Goal: Task Accomplishment & Management: Complete application form

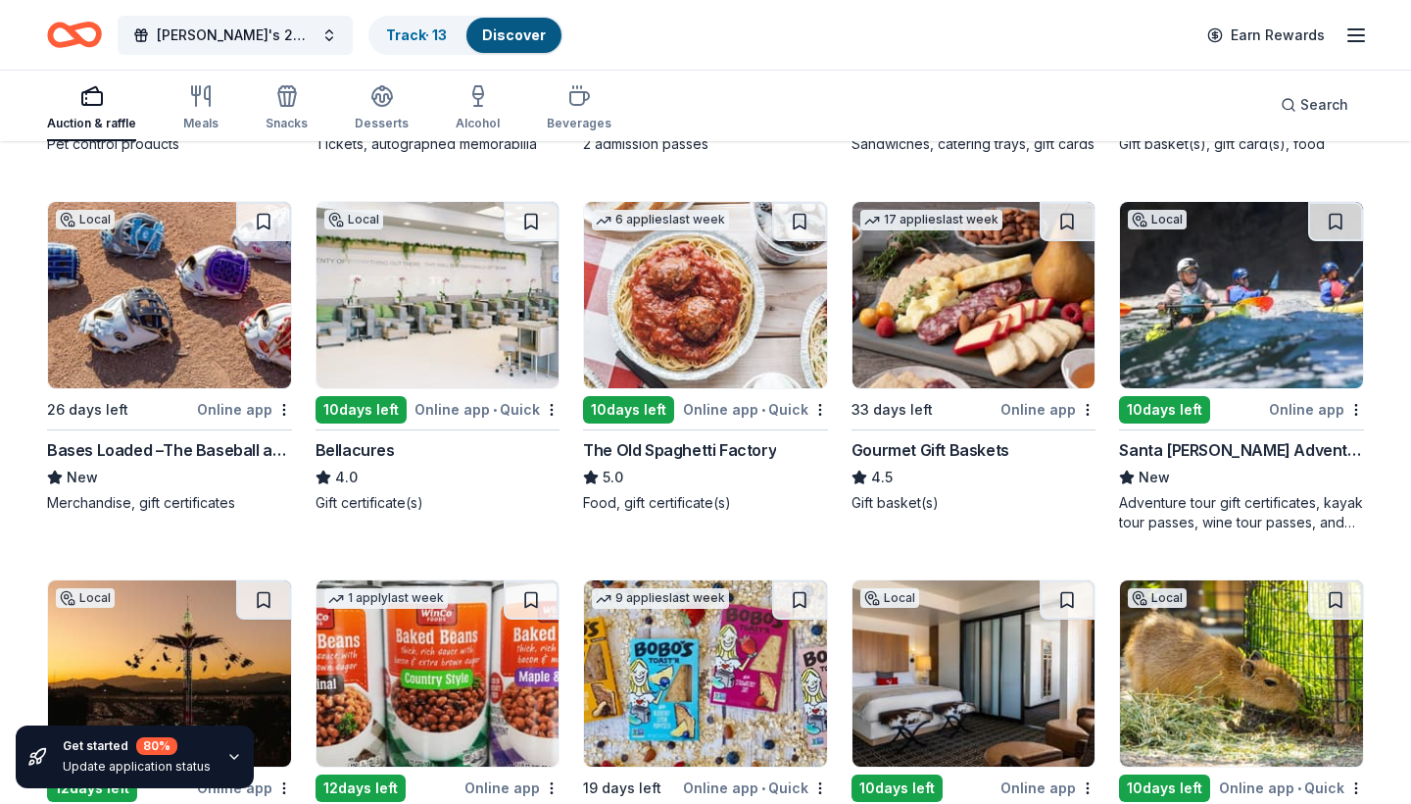
scroll to position [1277, 0]
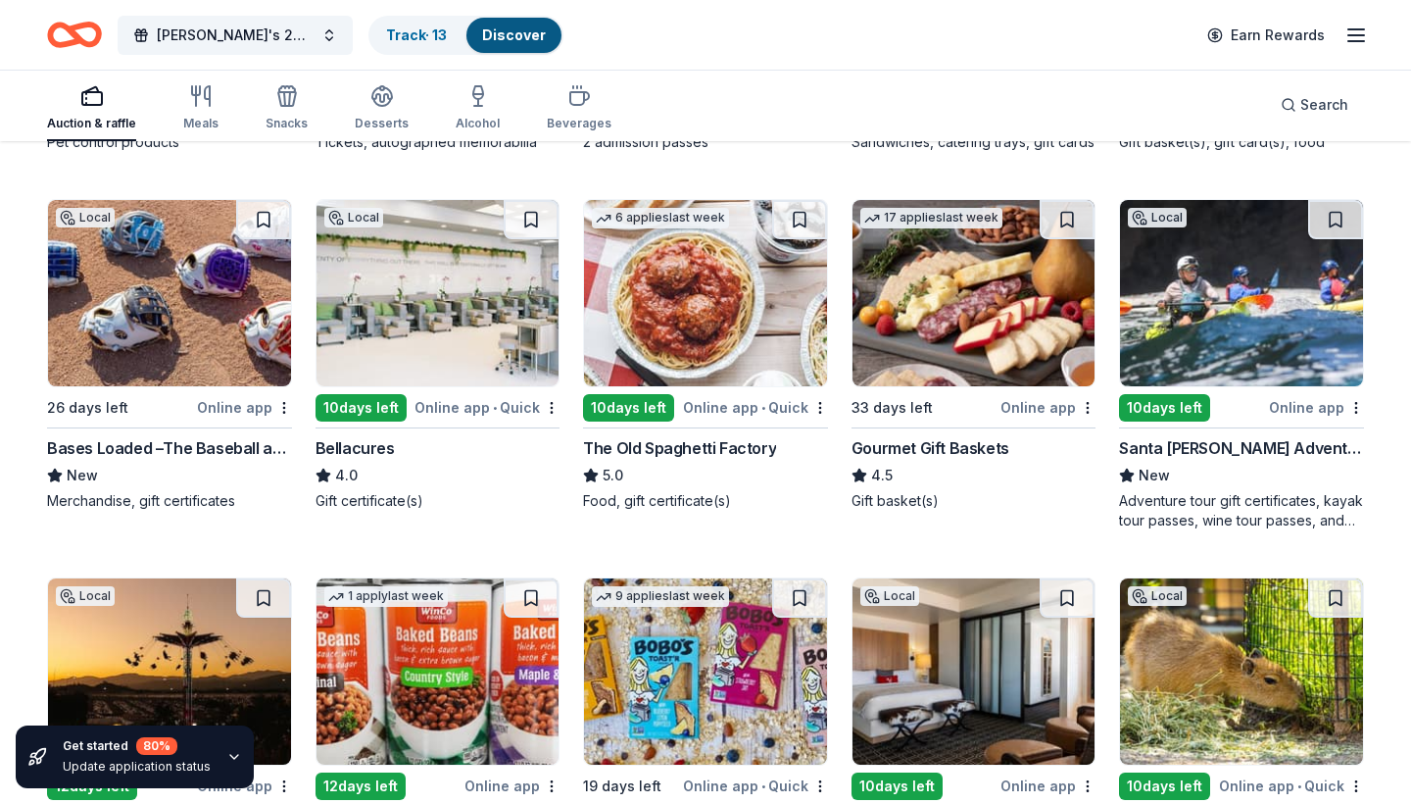
click at [215, 346] on img at bounding box center [169, 293] width 243 height 186
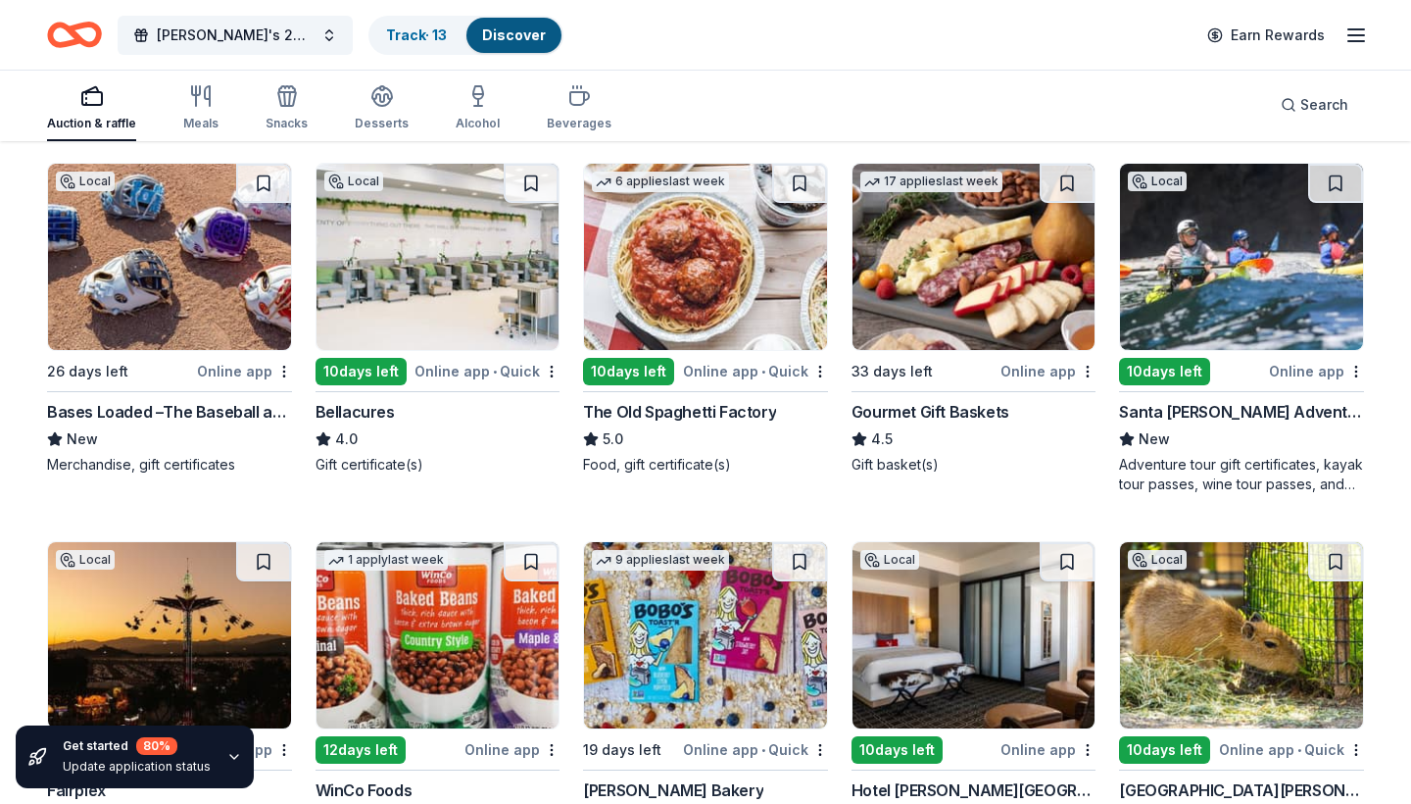
scroll to position [1314, 0]
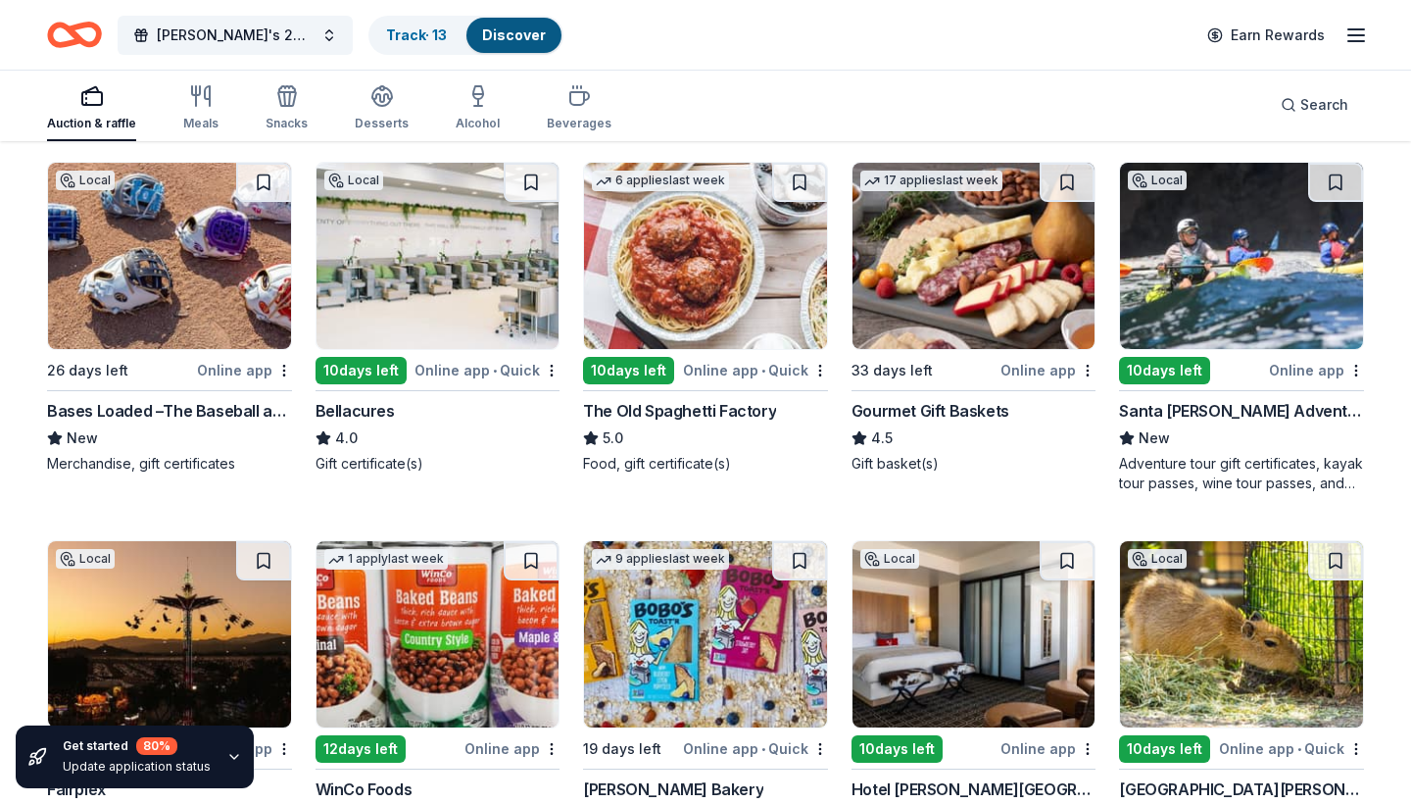
click at [1261, 262] on img at bounding box center [1241, 256] width 243 height 186
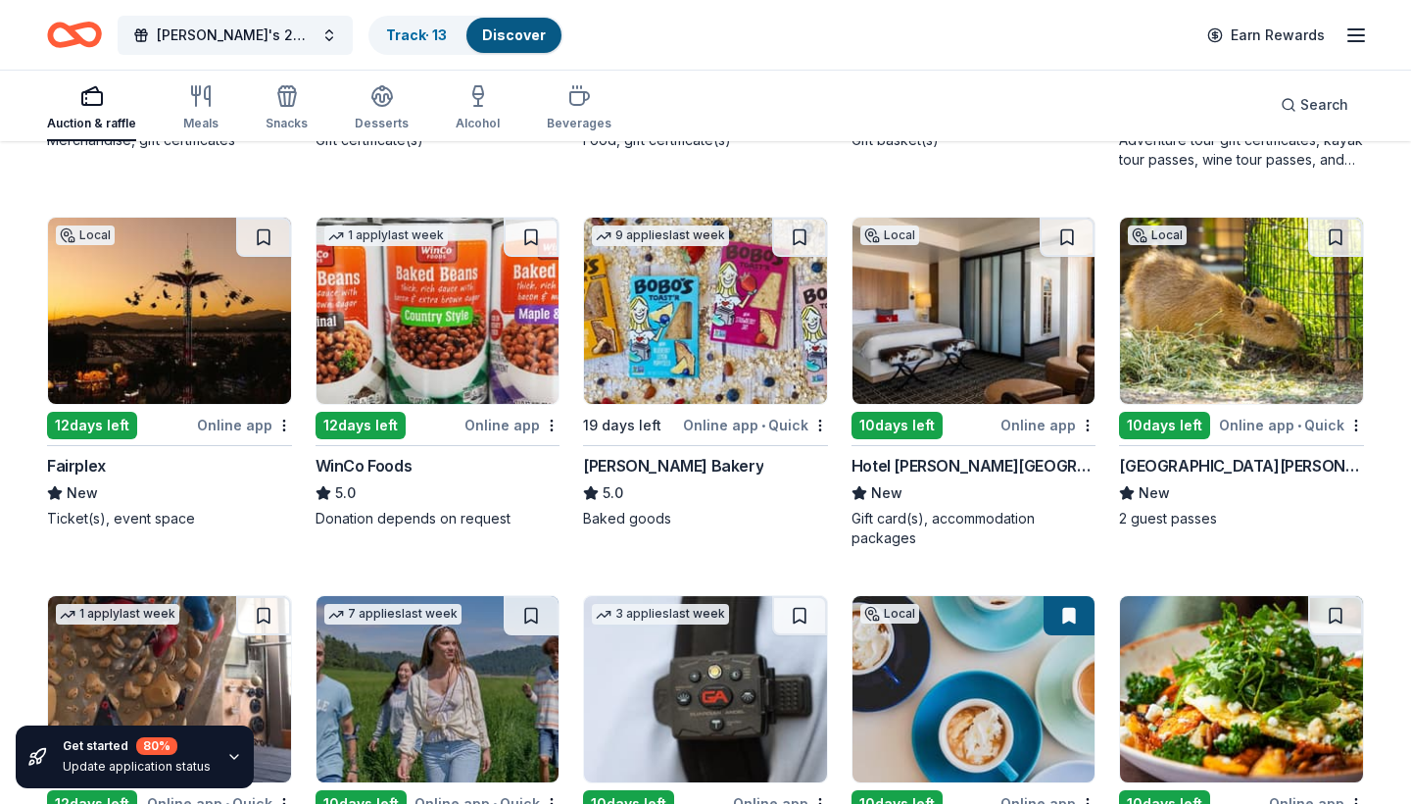
scroll to position [1644, 0]
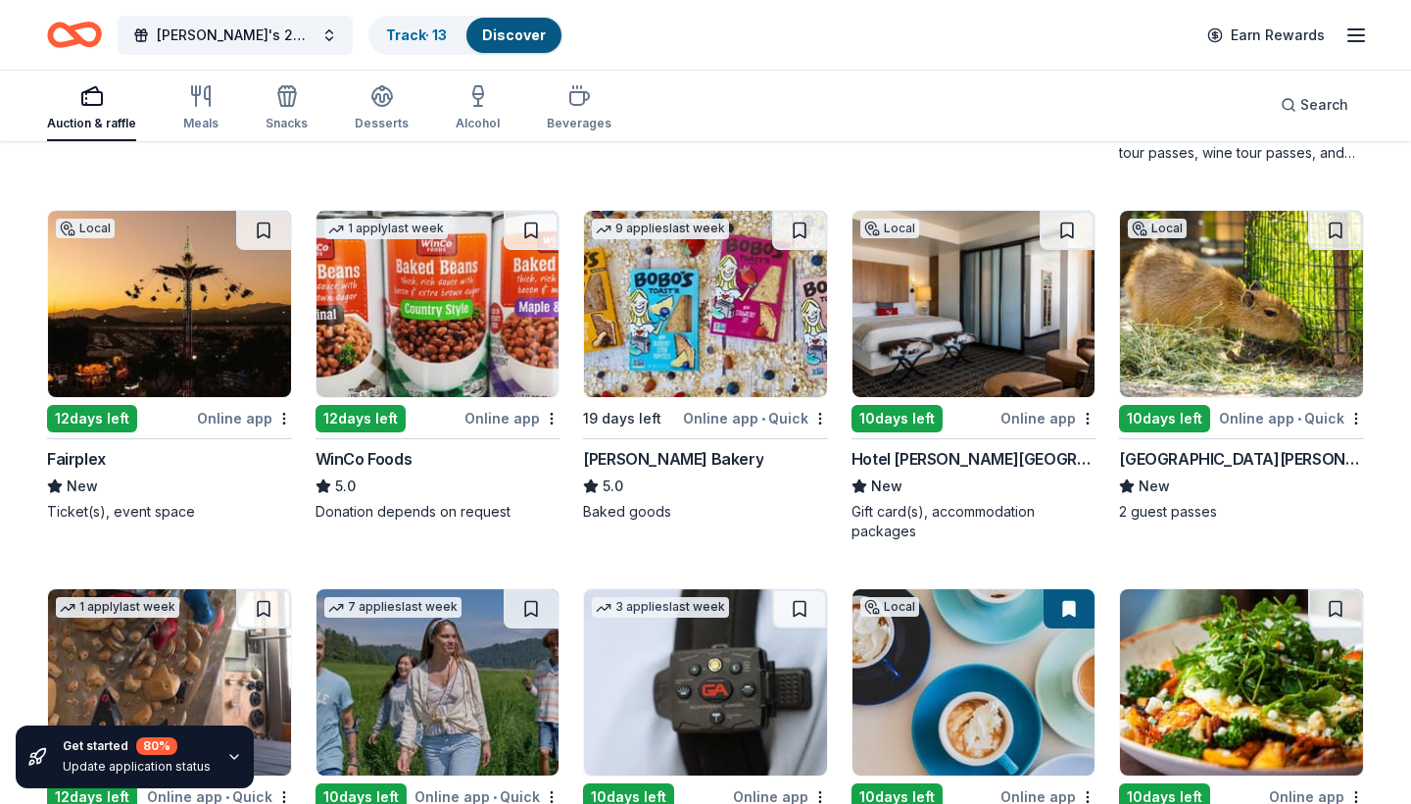
click at [944, 460] on div "Hotel Valencia Santana Row" at bounding box center [974, 459] width 245 height 24
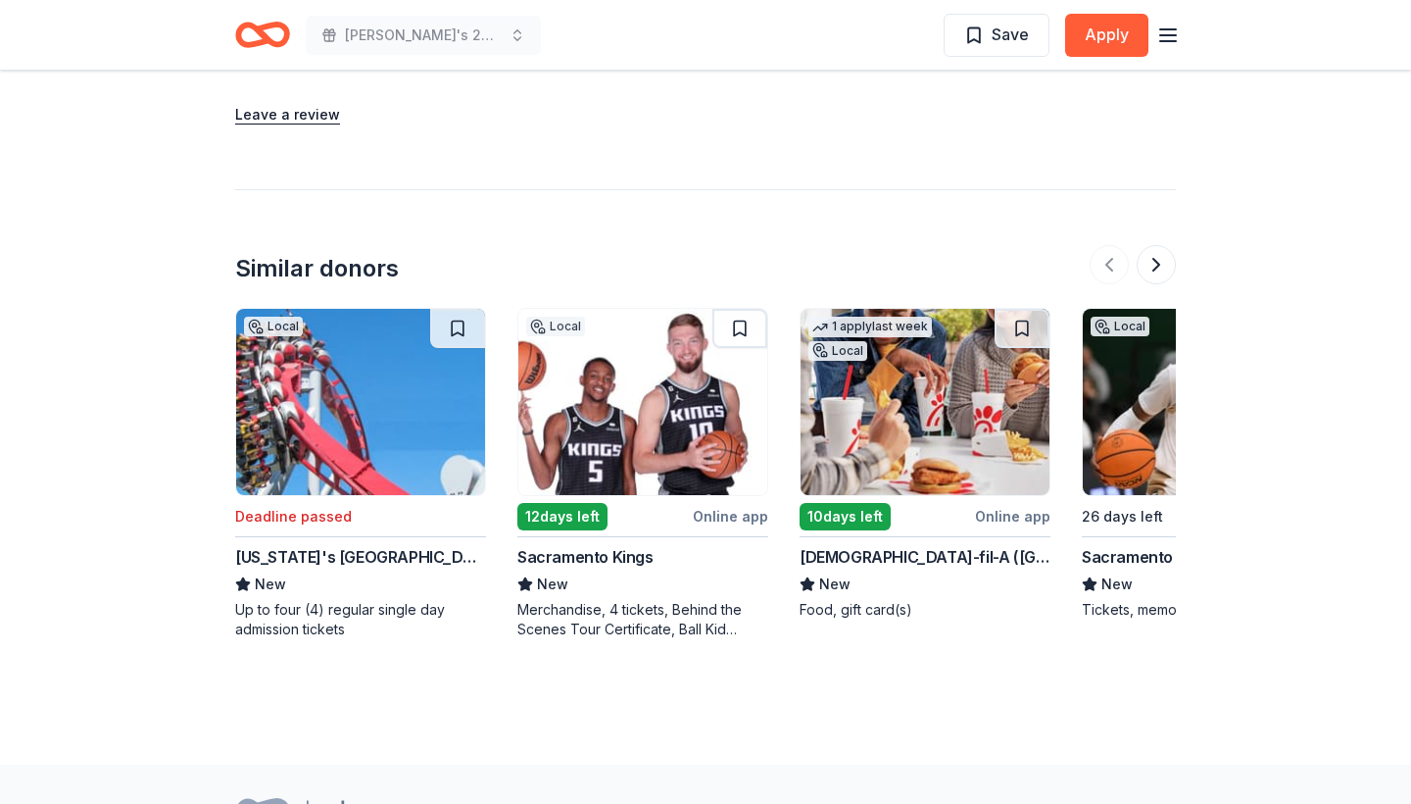
scroll to position [1784, 0]
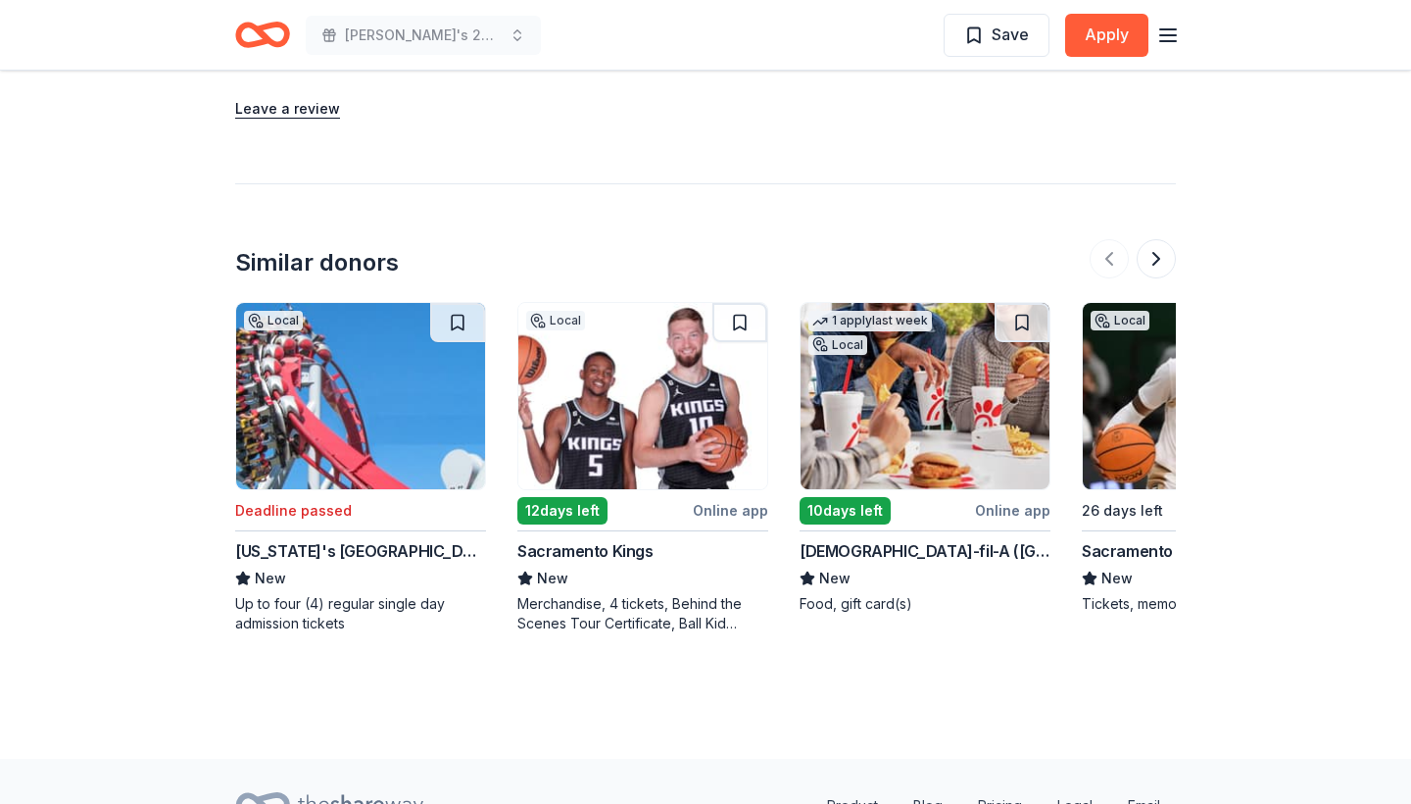
click at [950, 423] on img at bounding box center [925, 396] width 249 height 186
click at [1159, 252] on button at bounding box center [1156, 258] width 39 height 39
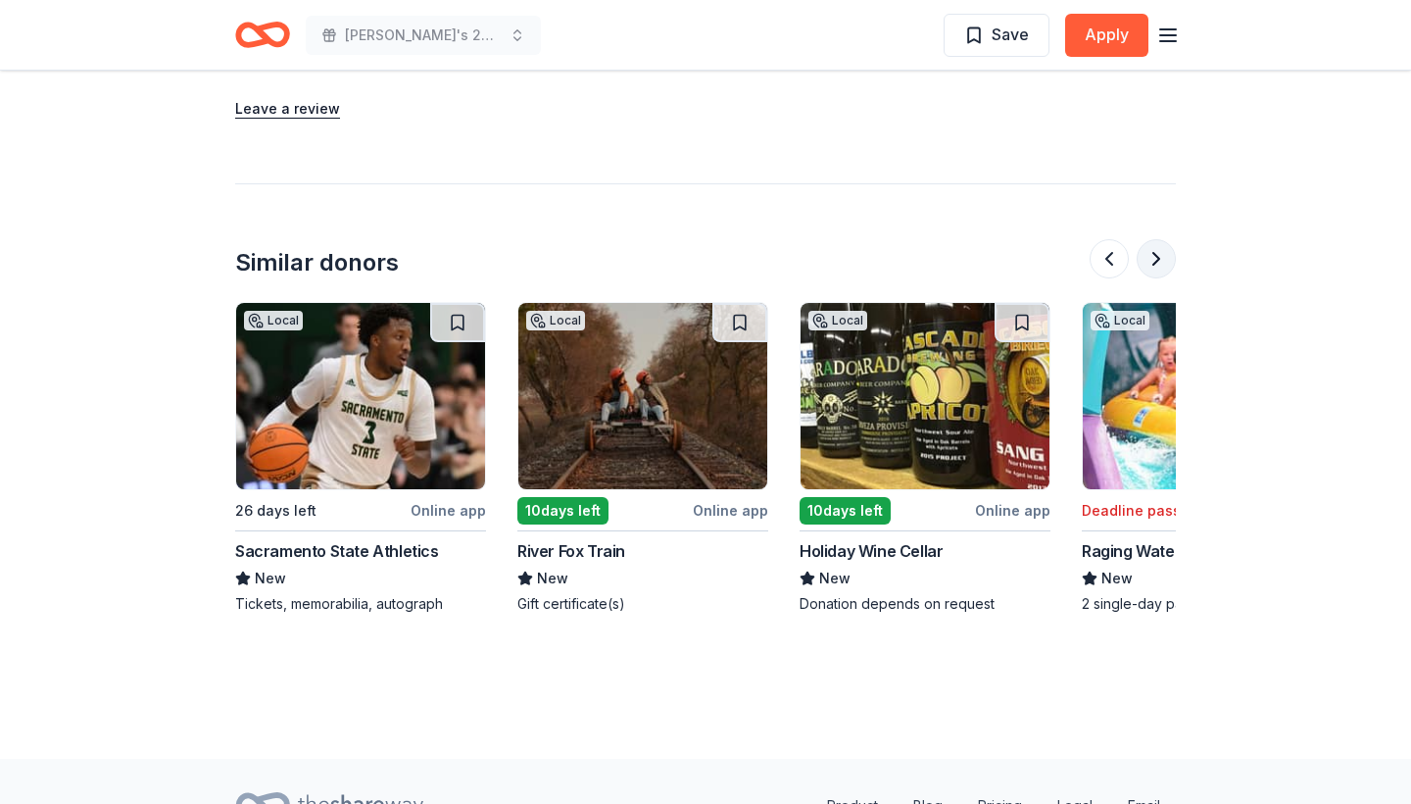
click at [1150, 258] on button at bounding box center [1156, 258] width 39 height 39
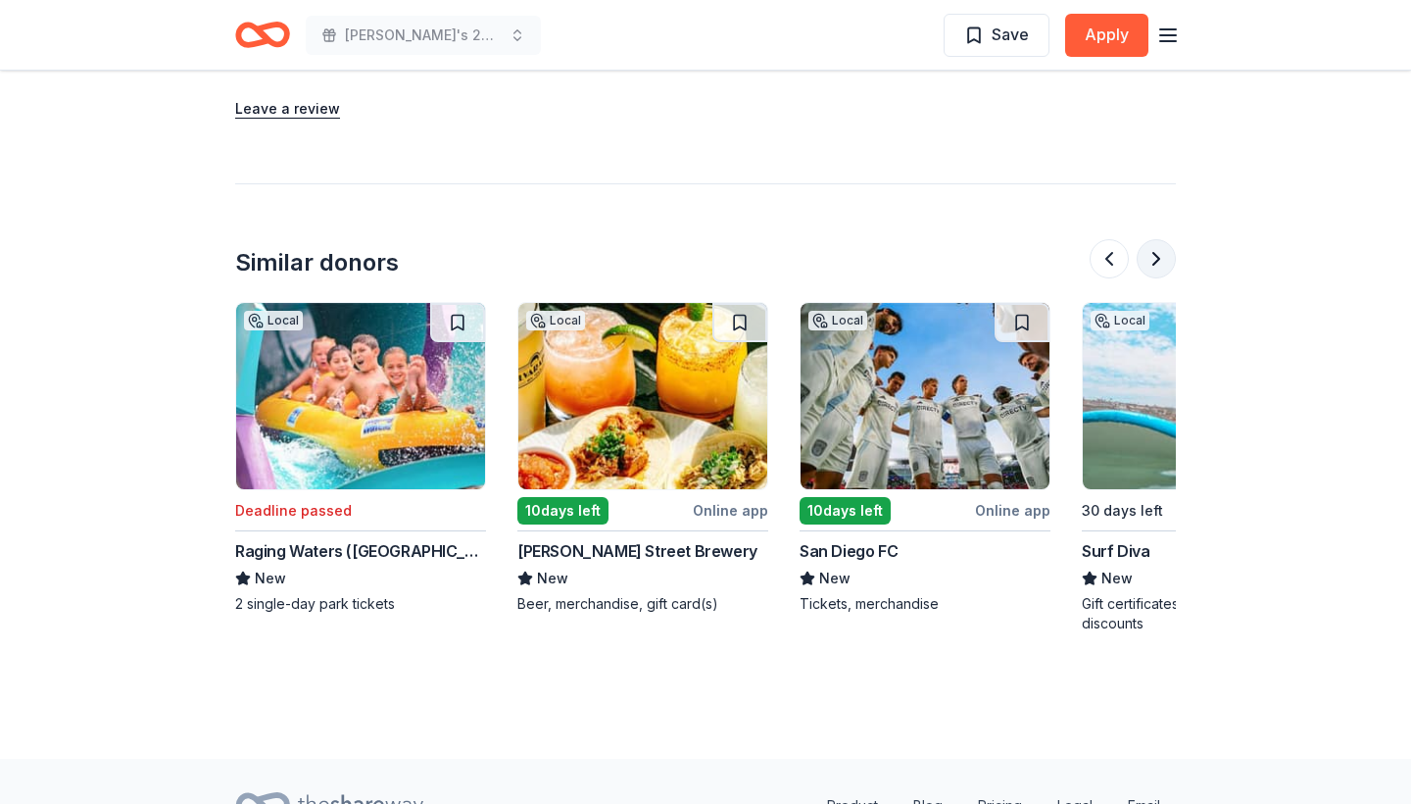
click at [1150, 258] on button at bounding box center [1156, 258] width 39 height 39
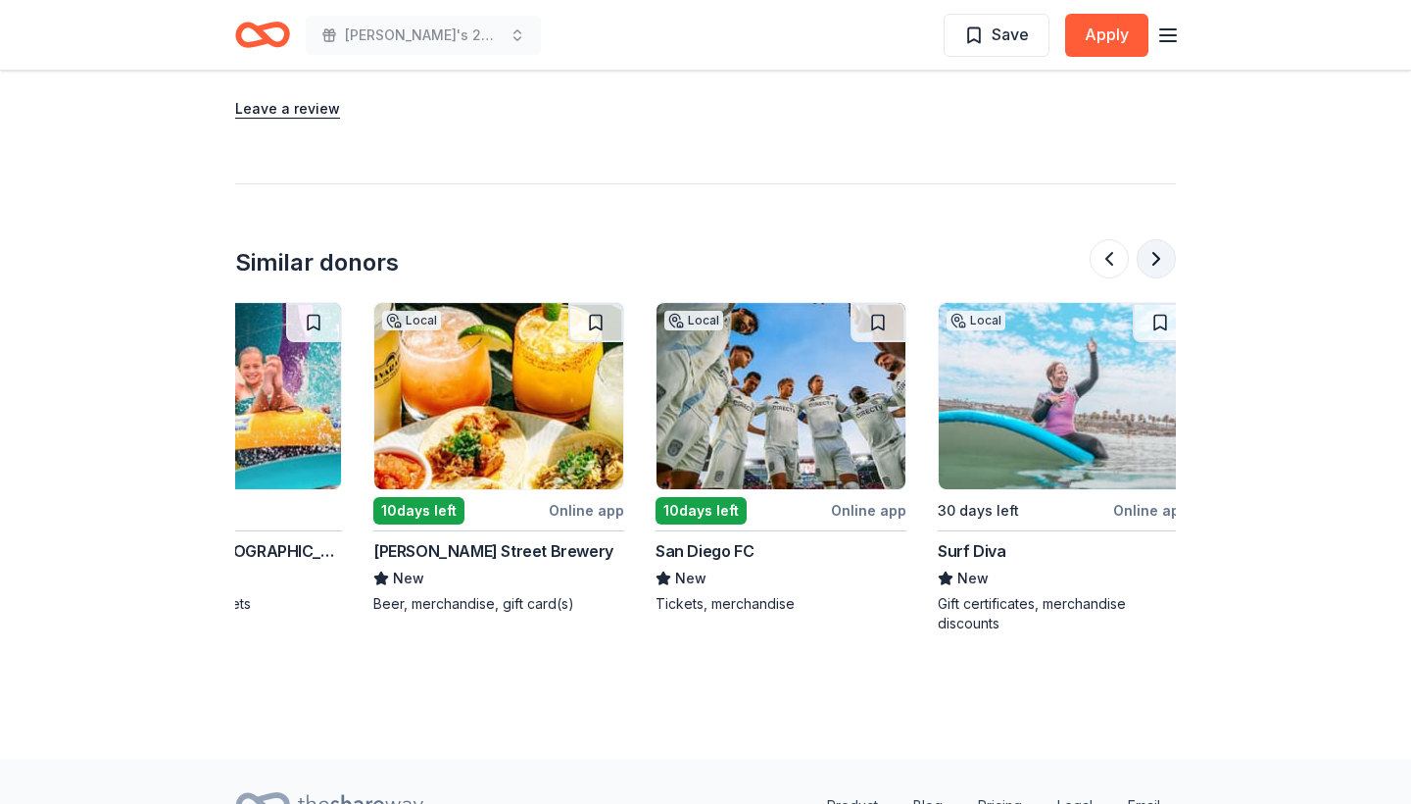
scroll to position [0, 1850]
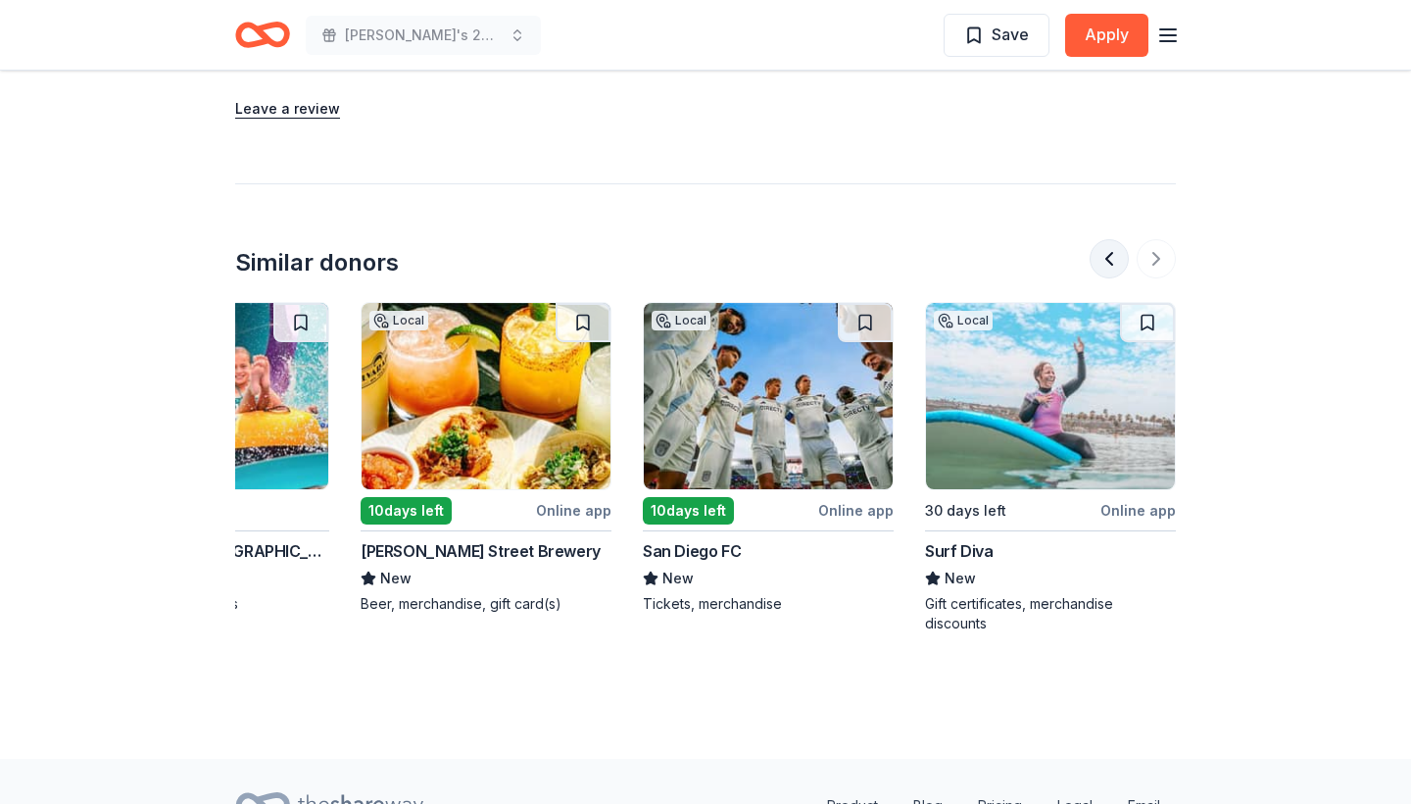
click at [1113, 261] on button at bounding box center [1109, 258] width 39 height 39
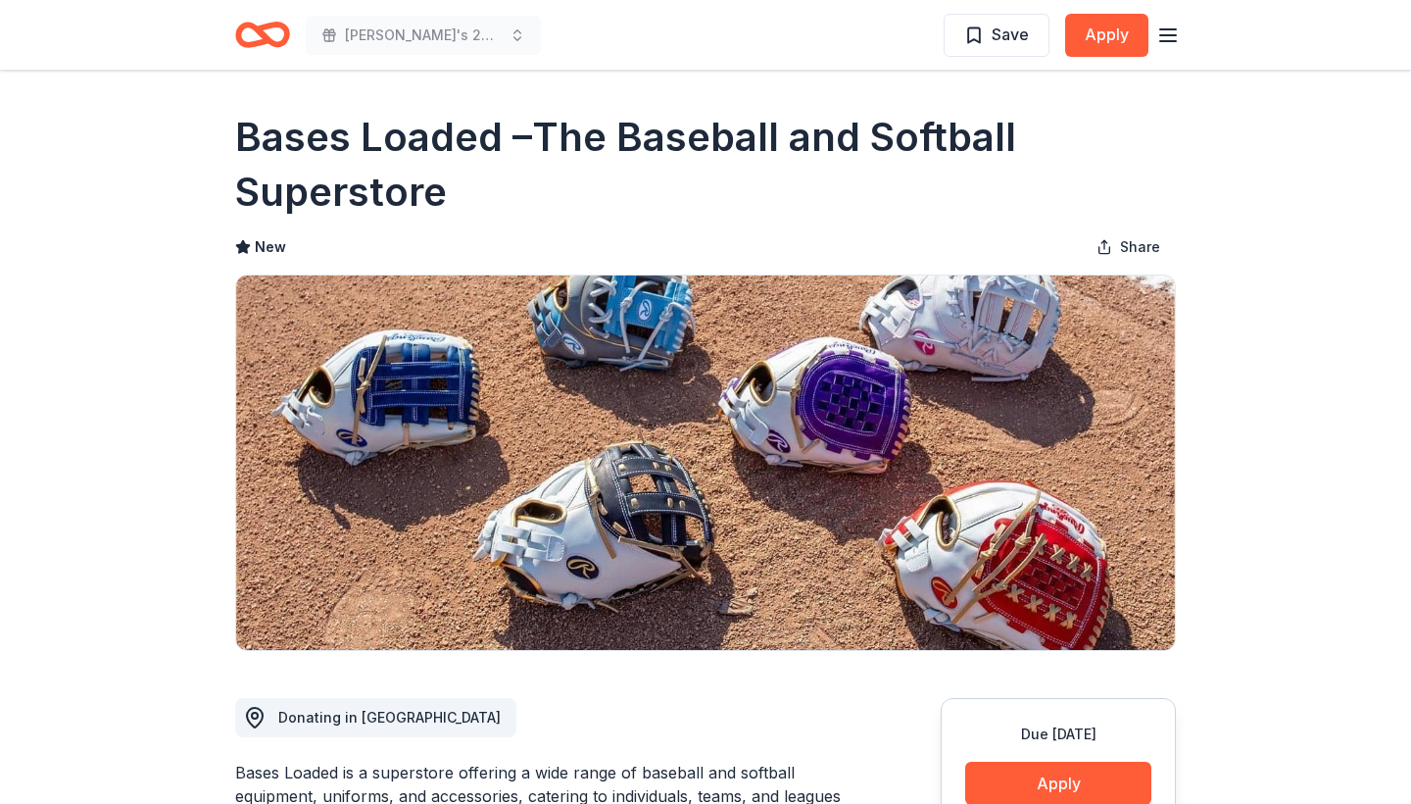
scroll to position [0, 0]
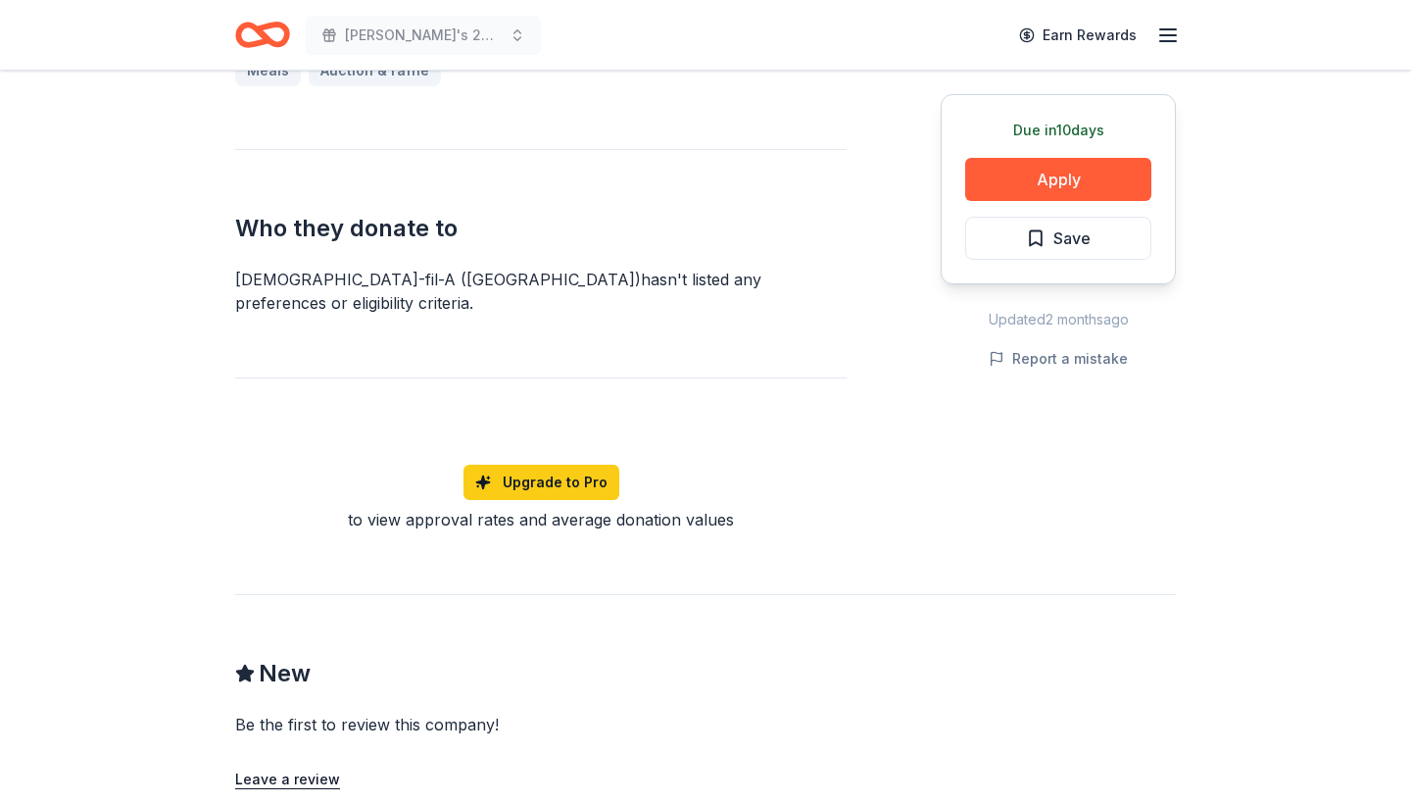
scroll to position [1002, 0]
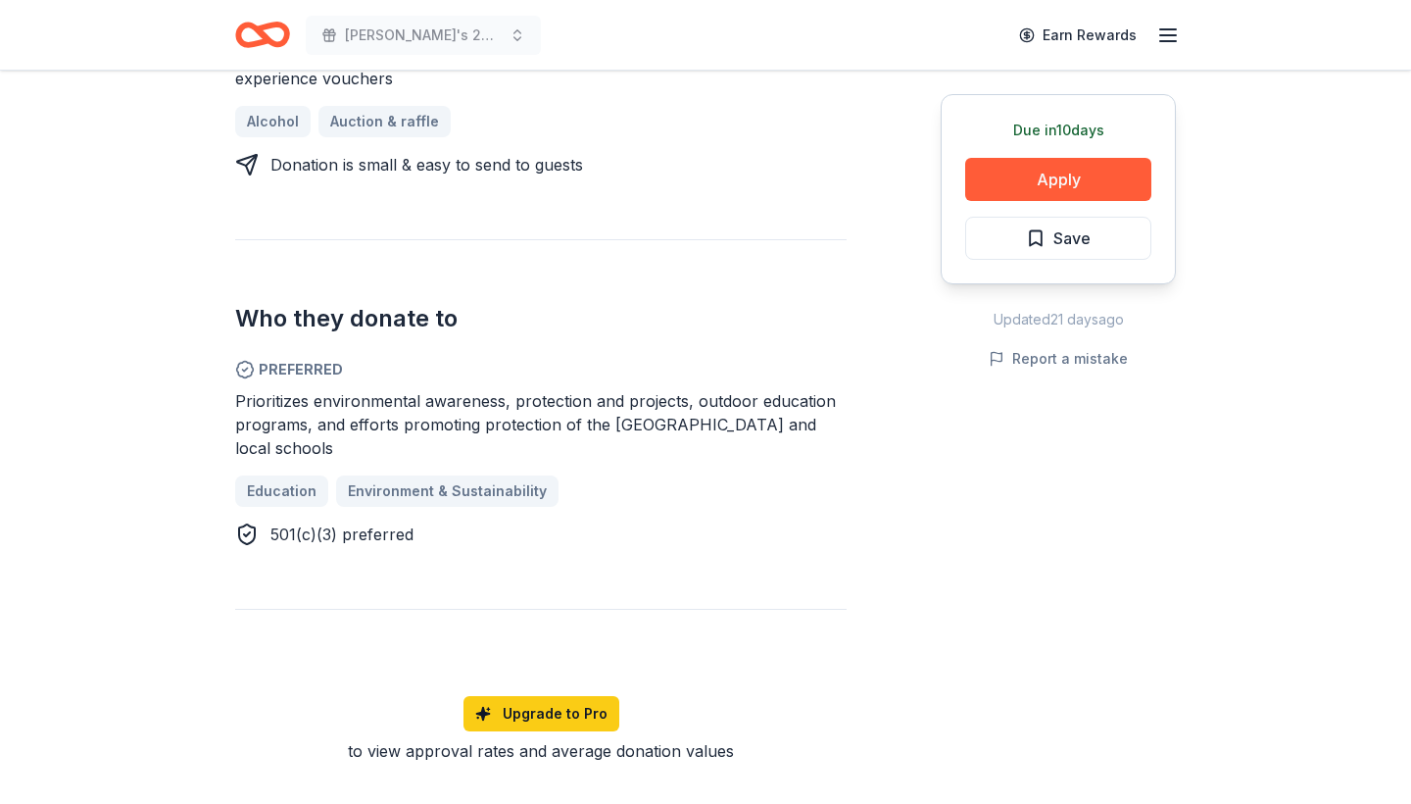
scroll to position [927, 0]
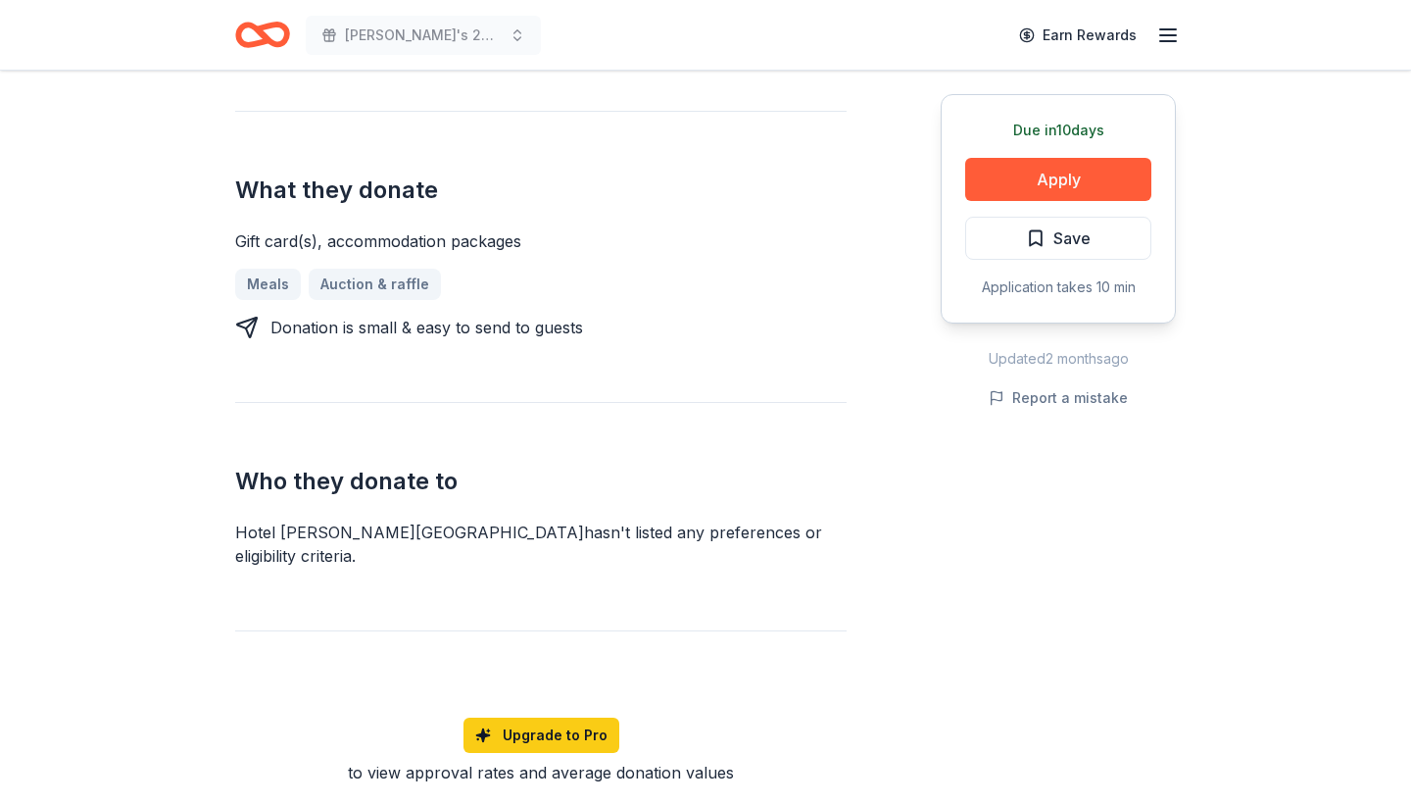
scroll to position [735, 0]
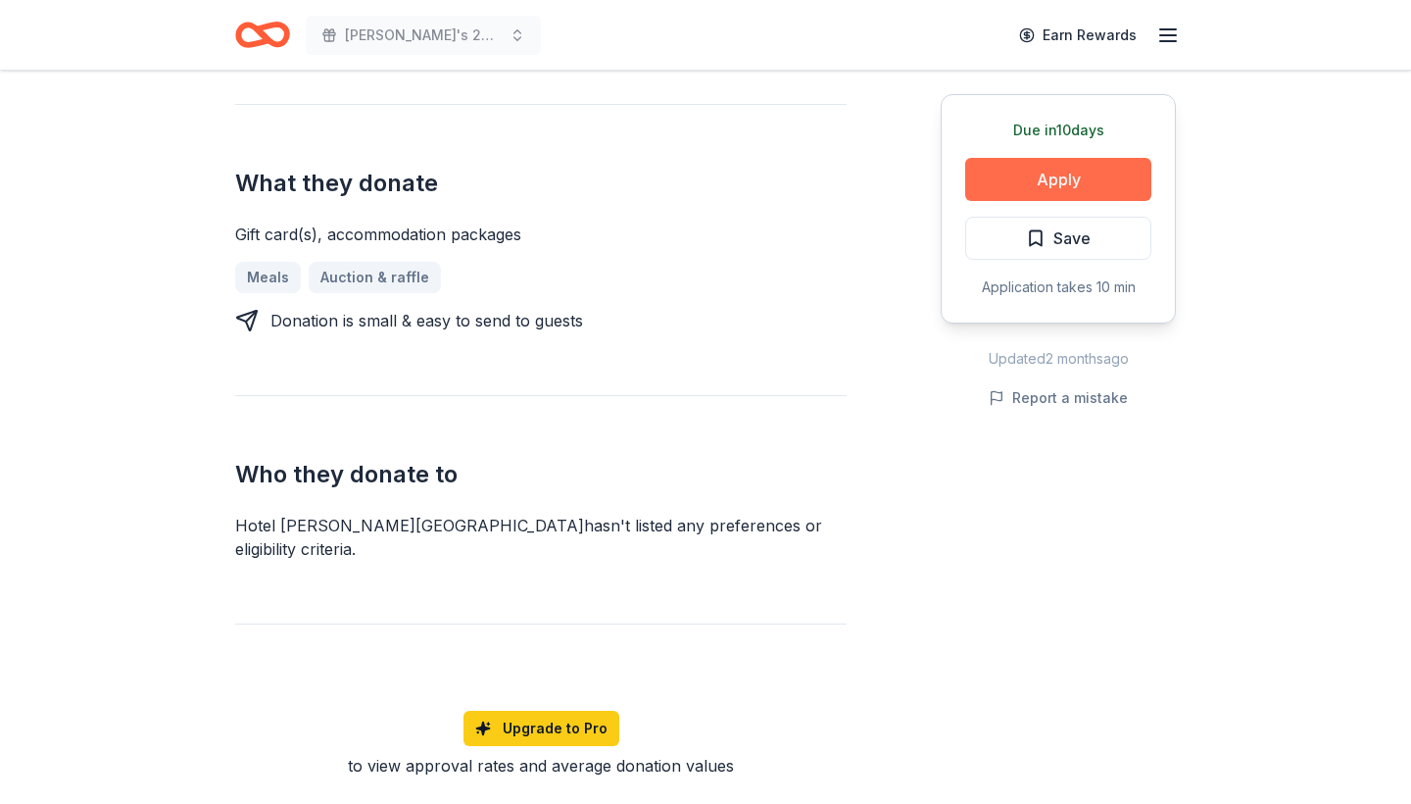
click at [1069, 182] on button "Apply" at bounding box center [1058, 179] width 186 height 43
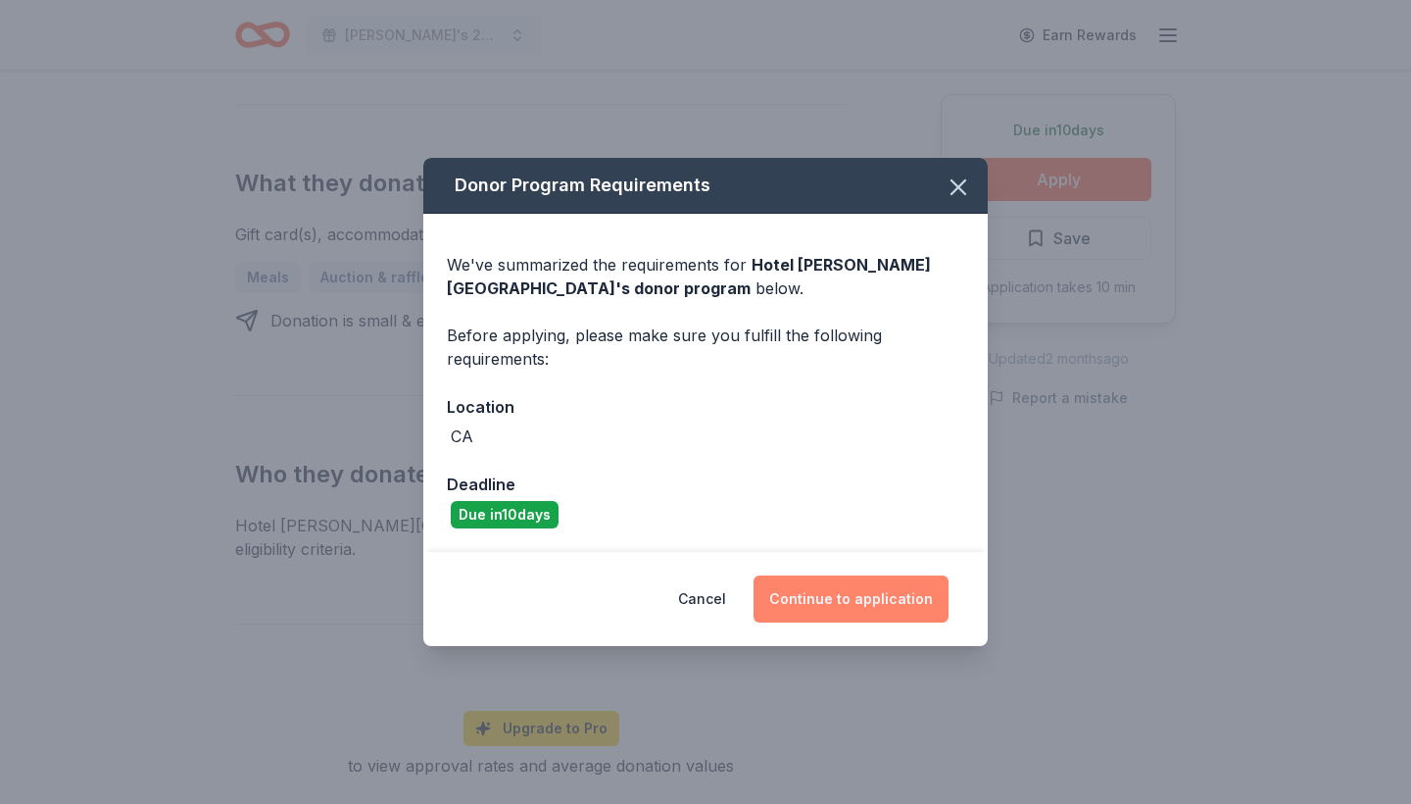
click at [853, 617] on button "Continue to application" at bounding box center [851, 598] width 195 height 47
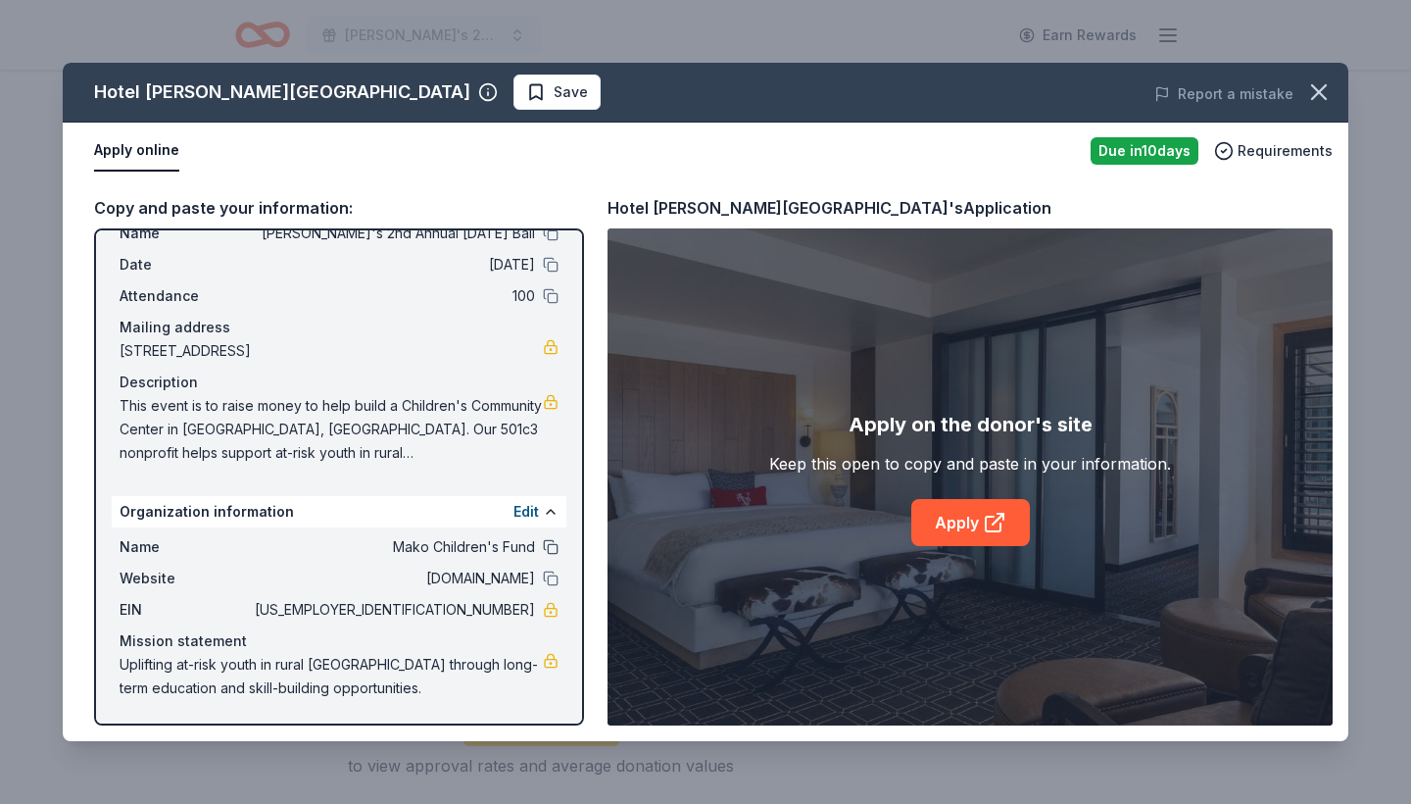
scroll to position [64, 0]
click at [957, 516] on link "Apply" at bounding box center [970, 522] width 119 height 47
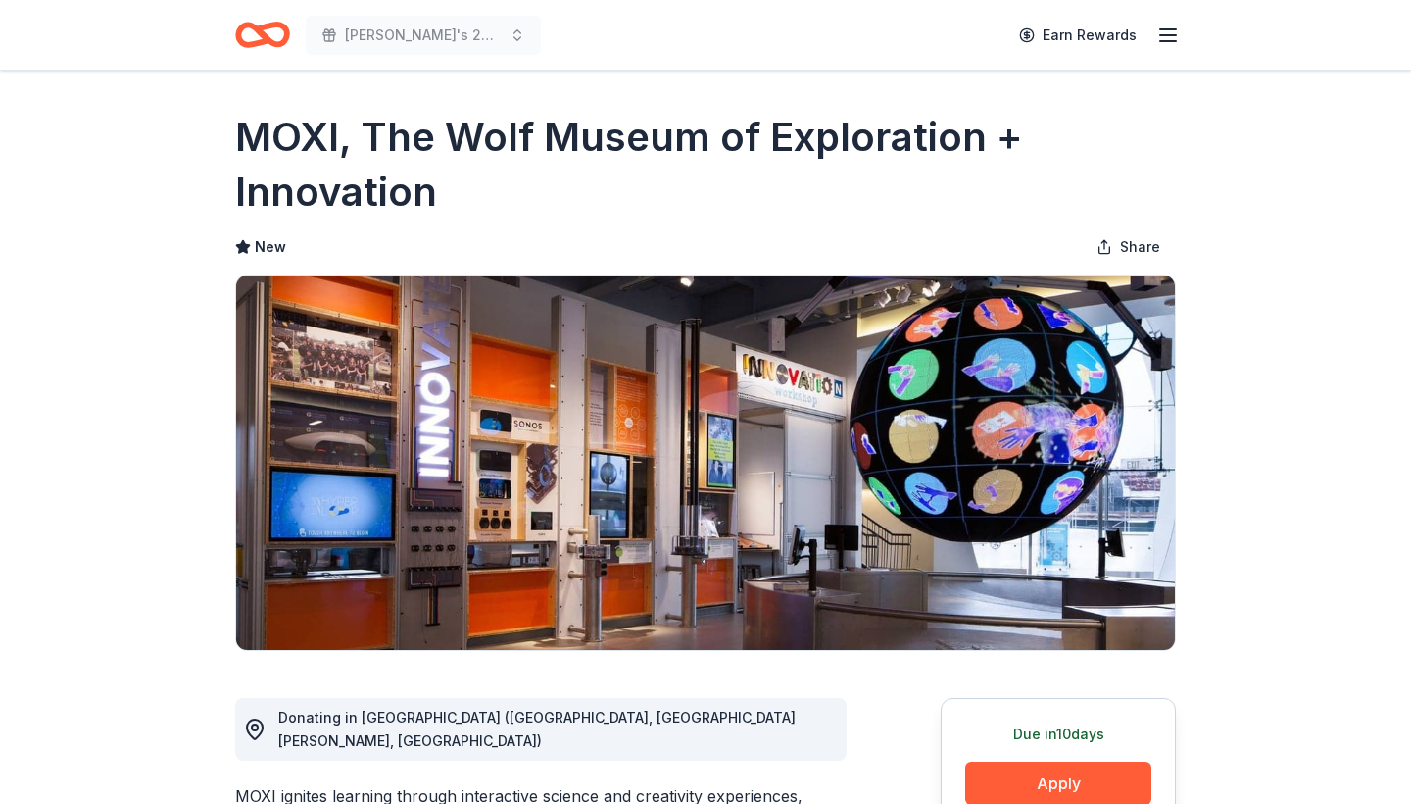
scroll to position [299, 0]
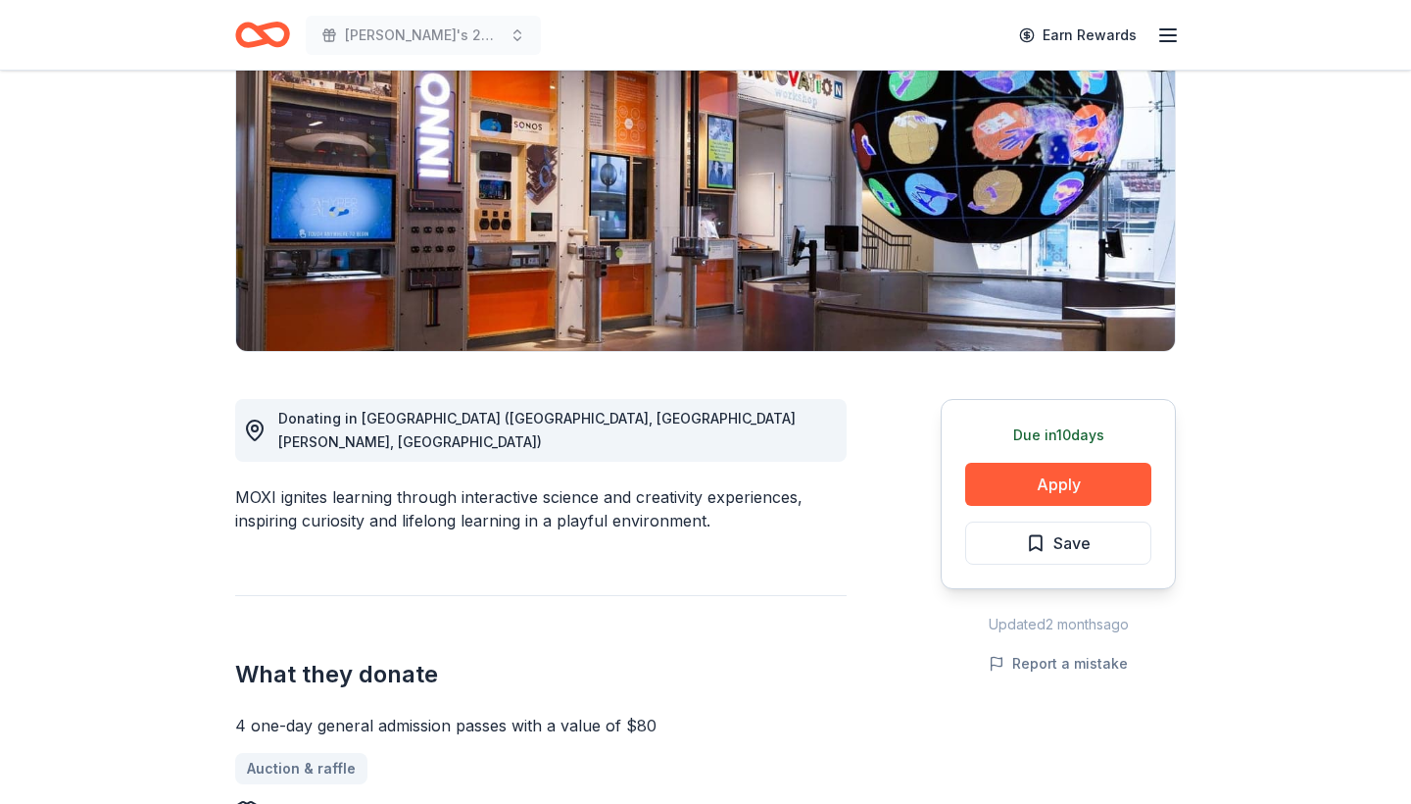
click at [1168, 42] on icon "button" at bounding box center [1168, 36] width 24 height 24
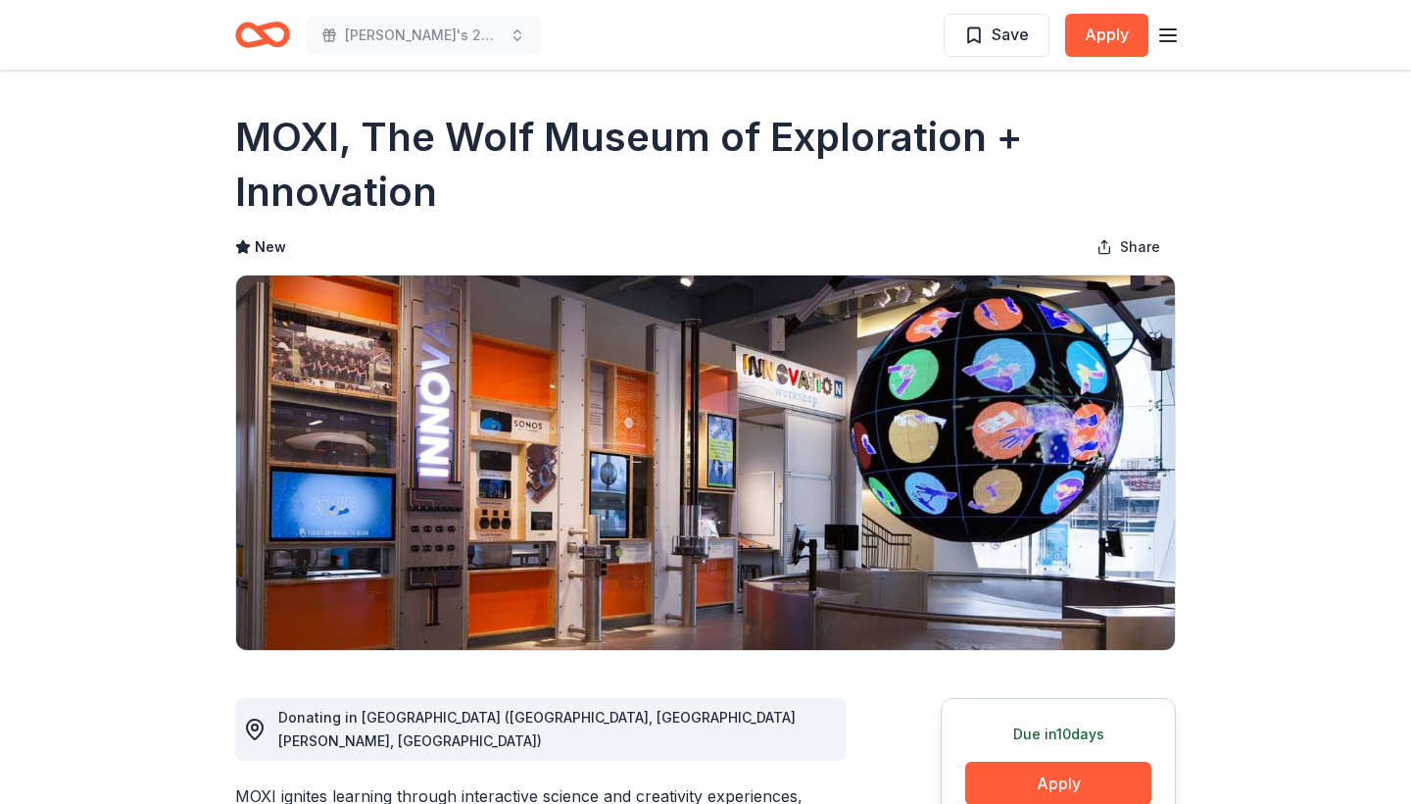
scroll to position [0, 0]
